Goal: Task Accomplishment & Management: Use online tool/utility

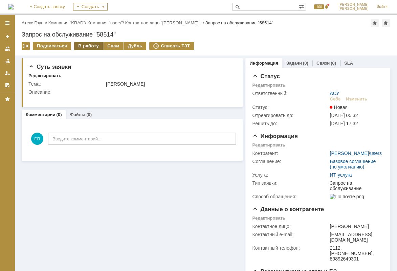
click at [91, 47] on div "В работу" at bounding box center [88, 46] width 29 height 8
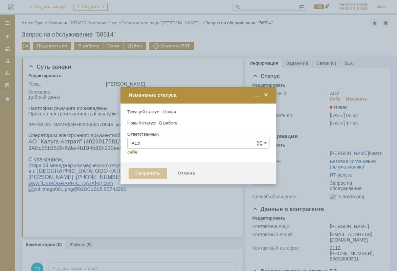
type input "[PERSON_NAME]"
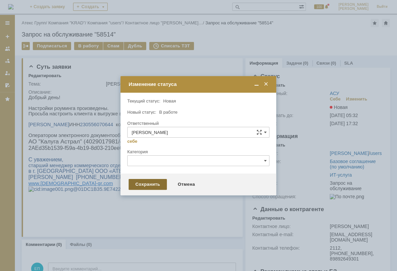
click at [149, 181] on div "Сохранить" at bounding box center [148, 184] width 38 height 11
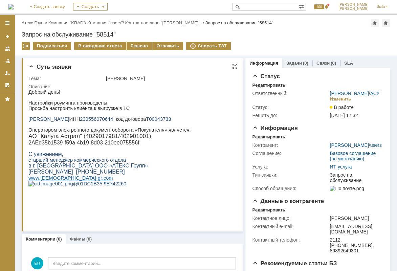
click at [113, 120] on span "230556070644" at bounding box center [96, 118] width 33 height 5
copy p "230556070644"
click at [139, 47] on div "Решено" at bounding box center [140, 46] width 26 height 8
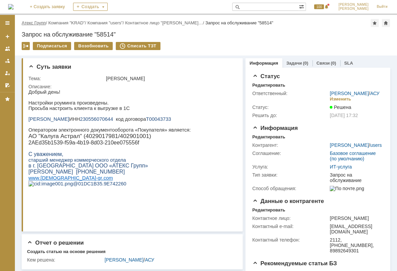
click at [37, 23] on link "Атекс Групп" at bounding box center [34, 22] width 24 height 5
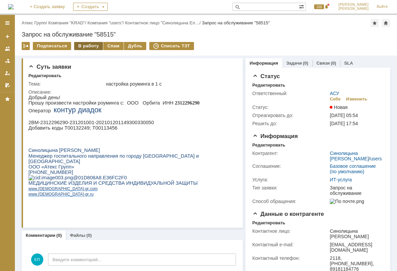
click at [85, 45] on div "В работу" at bounding box center [88, 46] width 29 height 8
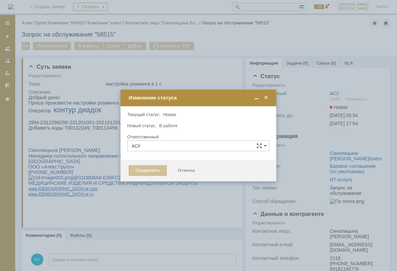
type input "[PERSON_NAME]"
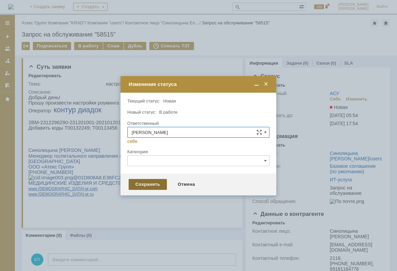
click at [150, 184] on div "Сохранить" at bounding box center [148, 184] width 38 height 11
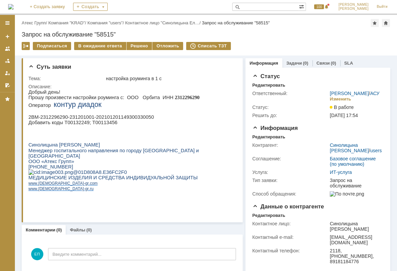
click at [175, 96] on span "2312296290" at bounding box center [187, 97] width 25 height 5
copy span "2312296290"
click at [67, 125] on p "Добавить коды Т00132249; Т00113456" at bounding box center [130, 122] width 204 height 5
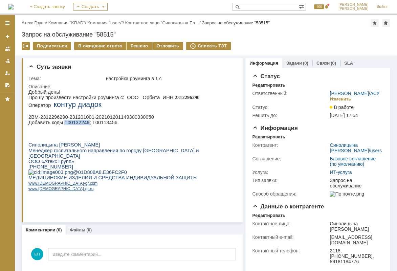
copy p "Т00132249"
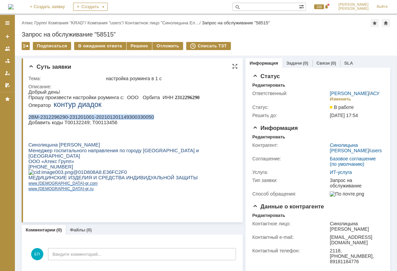
drag, startPoint x: 28, startPoint y: 120, endPoint x: 143, endPoint y: 119, distance: 114.7
click at [143, 119] on p "2BM-2312296290-231201001-202101201149300330050" at bounding box center [130, 116] width 204 height 5
click at [225, 235] on div "Комментарии Добавить комментарий ЕП Введите комментарий... 1 Всего комментариев…" at bounding box center [132, 255] width 221 height 42
click at [134, 117] on p "2BM-2312296290-231201001-202101201149300330050" at bounding box center [130, 116] width 204 height 5
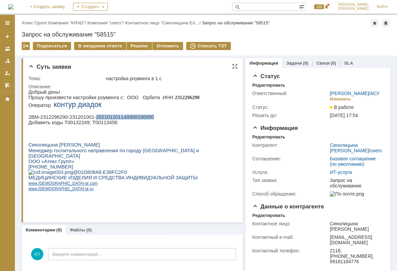
drag, startPoint x: 134, startPoint y: 117, endPoint x: 142, endPoint y: 118, distance: 7.5
click at [143, 117] on p "2BM-2312296290-231201001-202101201149300330050" at bounding box center [130, 116] width 204 height 5
drag, startPoint x: 142, startPoint y: 118, endPoint x: 98, endPoint y: 121, distance: 44.1
click at [141, 118] on p "2BM-2312296290-231201001-202101201149300330050" at bounding box center [130, 116] width 204 height 5
click at [30, 119] on p "2BM-2312296290-231201001-202101201149300330050" at bounding box center [130, 116] width 204 height 5
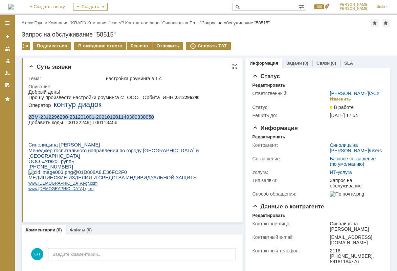
drag, startPoint x: 28, startPoint y: 119, endPoint x: 142, endPoint y: 118, distance: 114.0
click at [142, 118] on p "2BM-2312296290-231201001-202101201149300330050" at bounding box center [130, 116] width 204 height 5
copy p "2BM-2312296290-231201001-202101201149300330050"
click at [175, 96] on span "2312296290" at bounding box center [187, 97] width 25 height 5
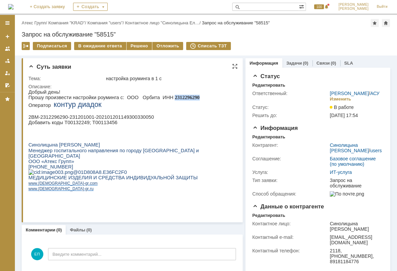
click at [175, 96] on span "2312296290" at bounding box center [187, 97] width 25 height 5
copy span "2312296290"
click at [141, 46] on div "Решено" at bounding box center [140, 46] width 26 height 8
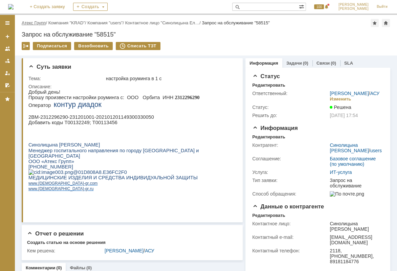
click at [27, 23] on link "Атекс Групп" at bounding box center [34, 22] width 24 height 5
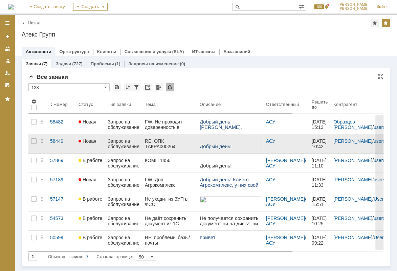
click at [166, 142] on div "RE: ОПК ТAКРА000264" at bounding box center [169, 143] width 49 height 11
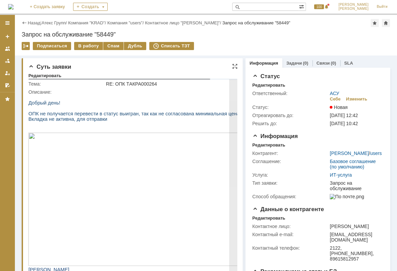
click at [155, 148] on img at bounding box center [146, 199] width 237 height 133
